Goal: Information Seeking & Learning: Learn about a topic

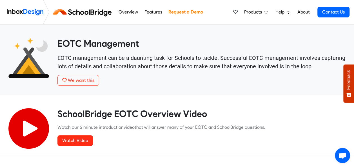
click at [154, 11] on link "Features" at bounding box center [153, 11] width 21 height 11
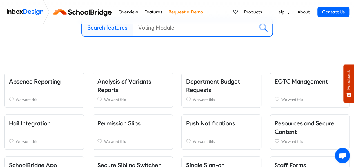
scroll to position [84, 0]
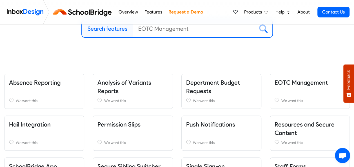
click at [267, 11] on icon at bounding box center [266, 12] width 4 height 4
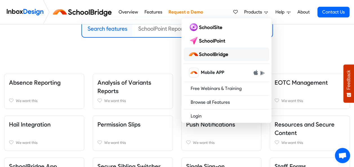
click at [213, 53] on img at bounding box center [209, 54] width 42 height 9
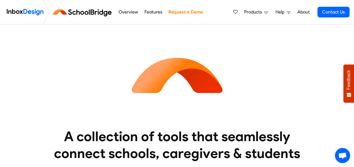
click at [265, 11] on icon at bounding box center [266, 12] width 4 height 4
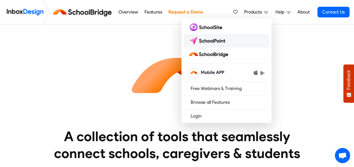
click at [214, 41] on img at bounding box center [208, 40] width 40 height 9
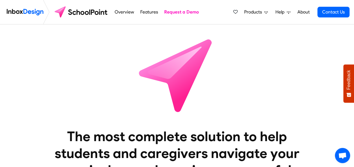
click at [262, 11] on span "Products" at bounding box center [254, 12] width 20 height 7
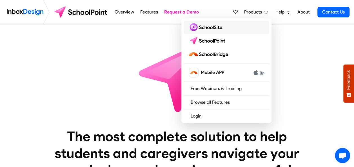
click at [214, 29] on img at bounding box center [206, 27] width 36 height 9
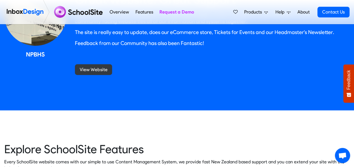
scroll to position [732, 0]
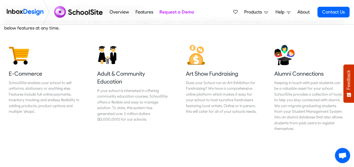
click at [259, 13] on span "Products" at bounding box center [254, 12] width 20 height 7
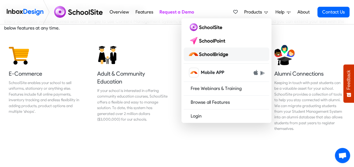
click at [209, 53] on img at bounding box center [209, 54] width 42 height 9
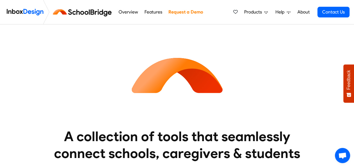
click at [260, 11] on span "Products" at bounding box center [254, 12] width 20 height 7
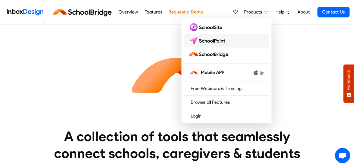
click at [210, 39] on img at bounding box center [208, 40] width 40 height 9
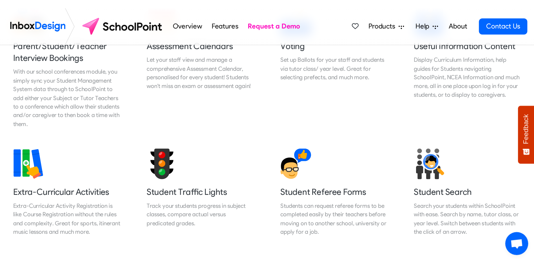
scroll to position [366, 0]
